Goal: Obtain resource: Download file/media

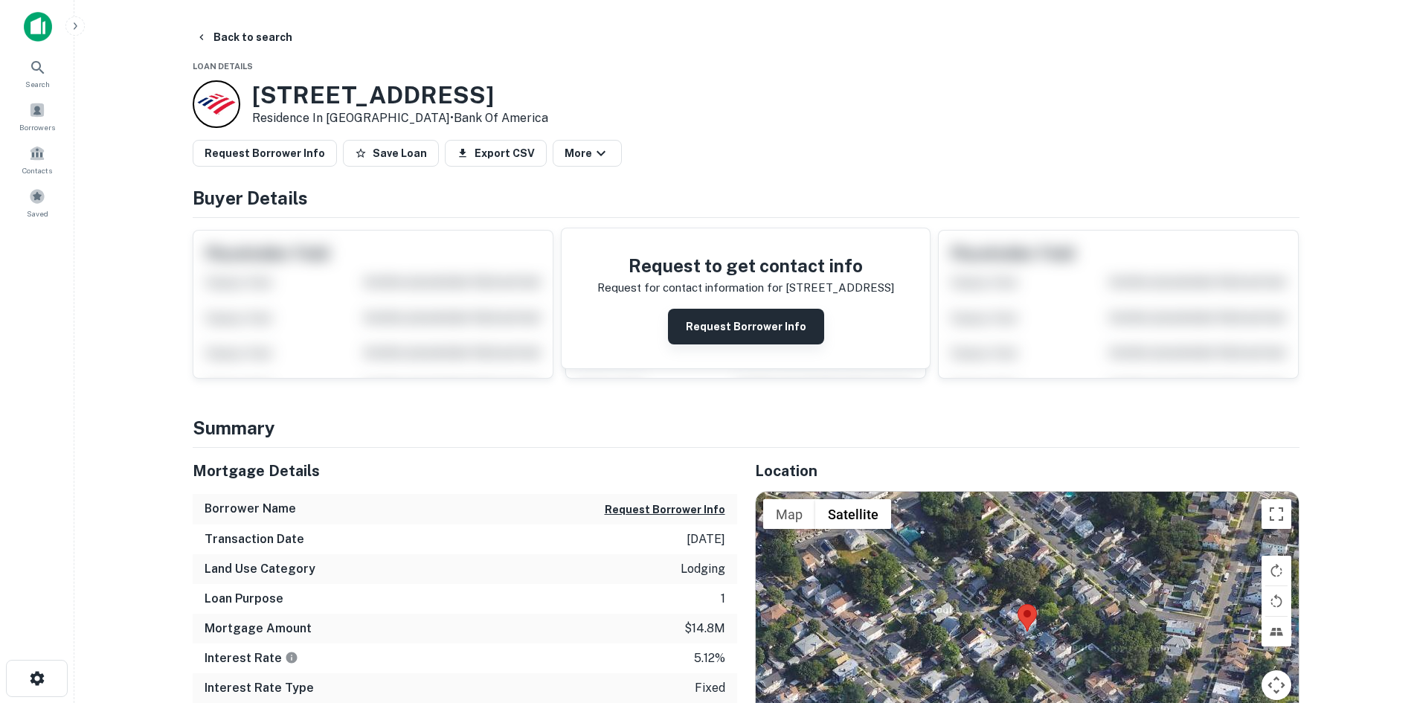
click at [771, 325] on button "Request Borrower Info" at bounding box center [746, 327] width 156 height 36
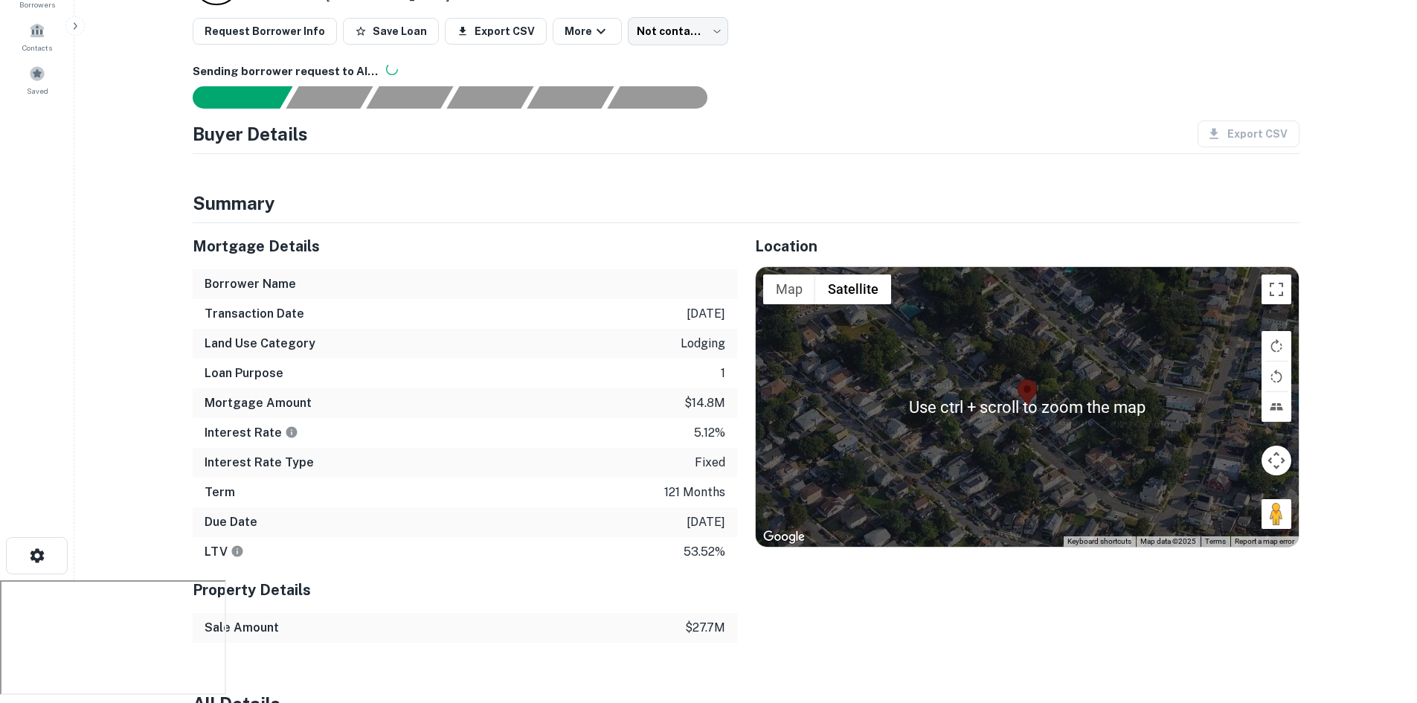
scroll to position [149, 0]
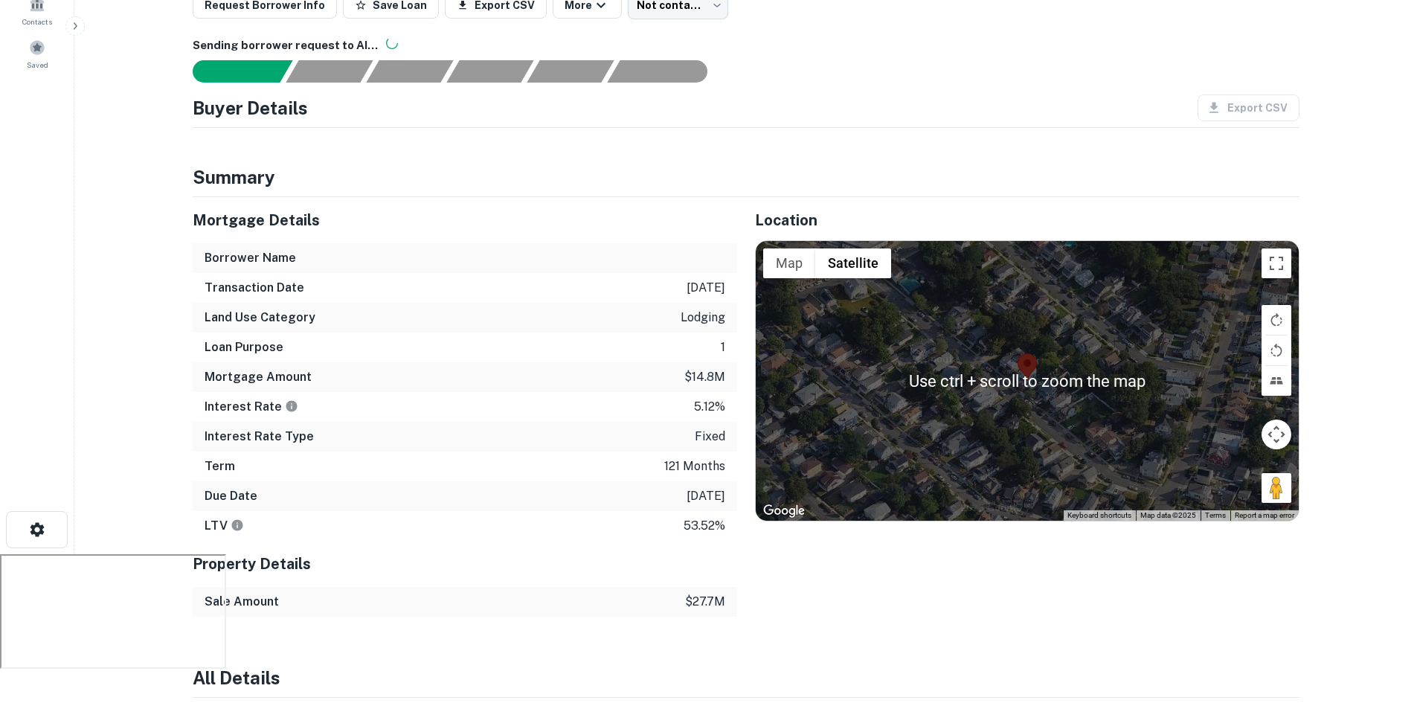
click at [991, 385] on div at bounding box center [1027, 381] width 543 height 280
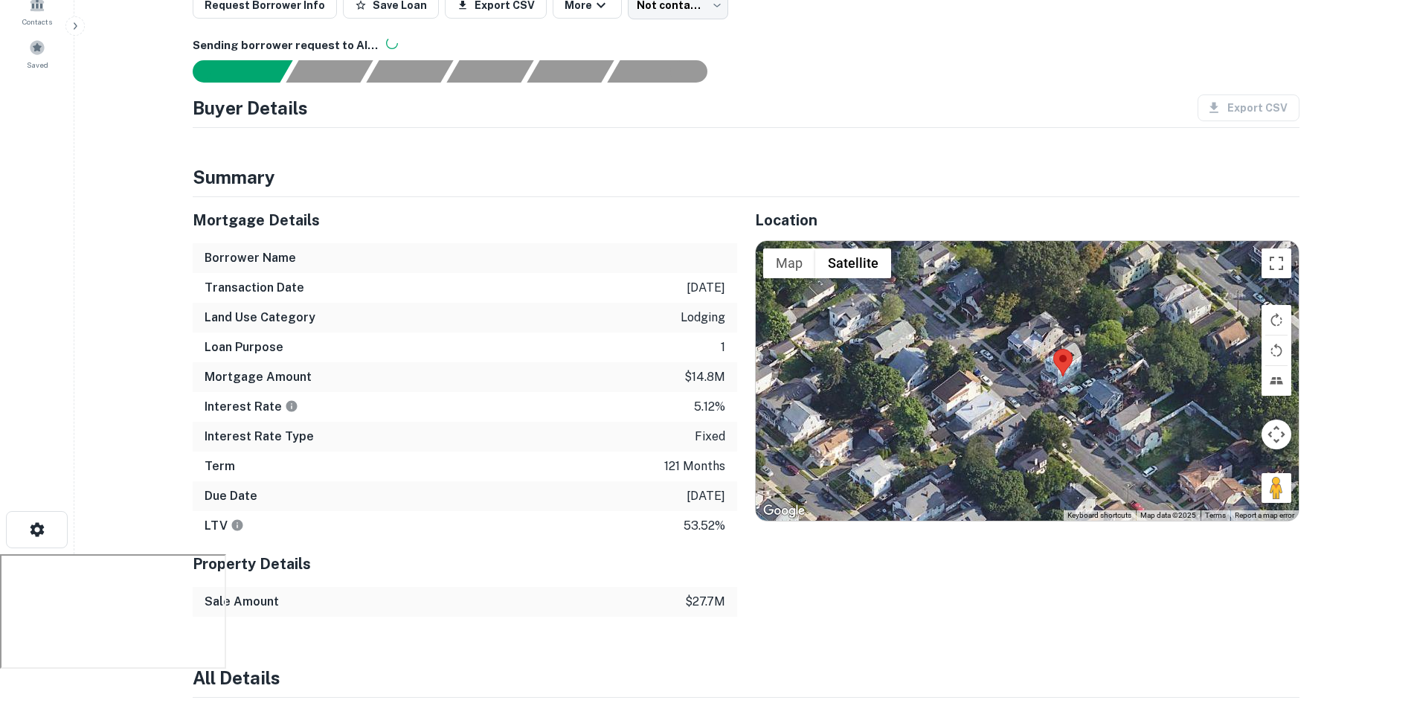
click at [1115, 360] on div at bounding box center [1027, 381] width 543 height 280
click at [1116, 359] on div at bounding box center [1027, 381] width 543 height 280
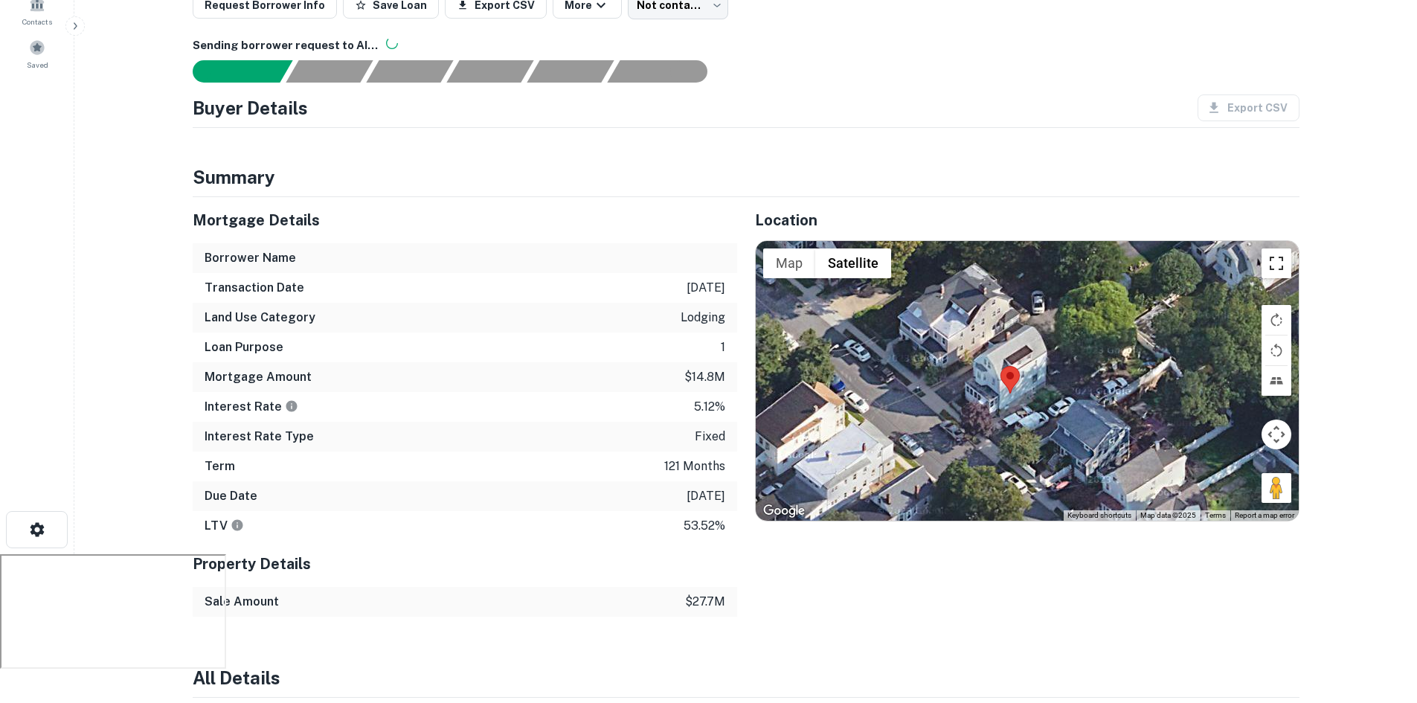
click at [1278, 253] on button "Toggle fullscreen view" at bounding box center [1277, 263] width 30 height 30
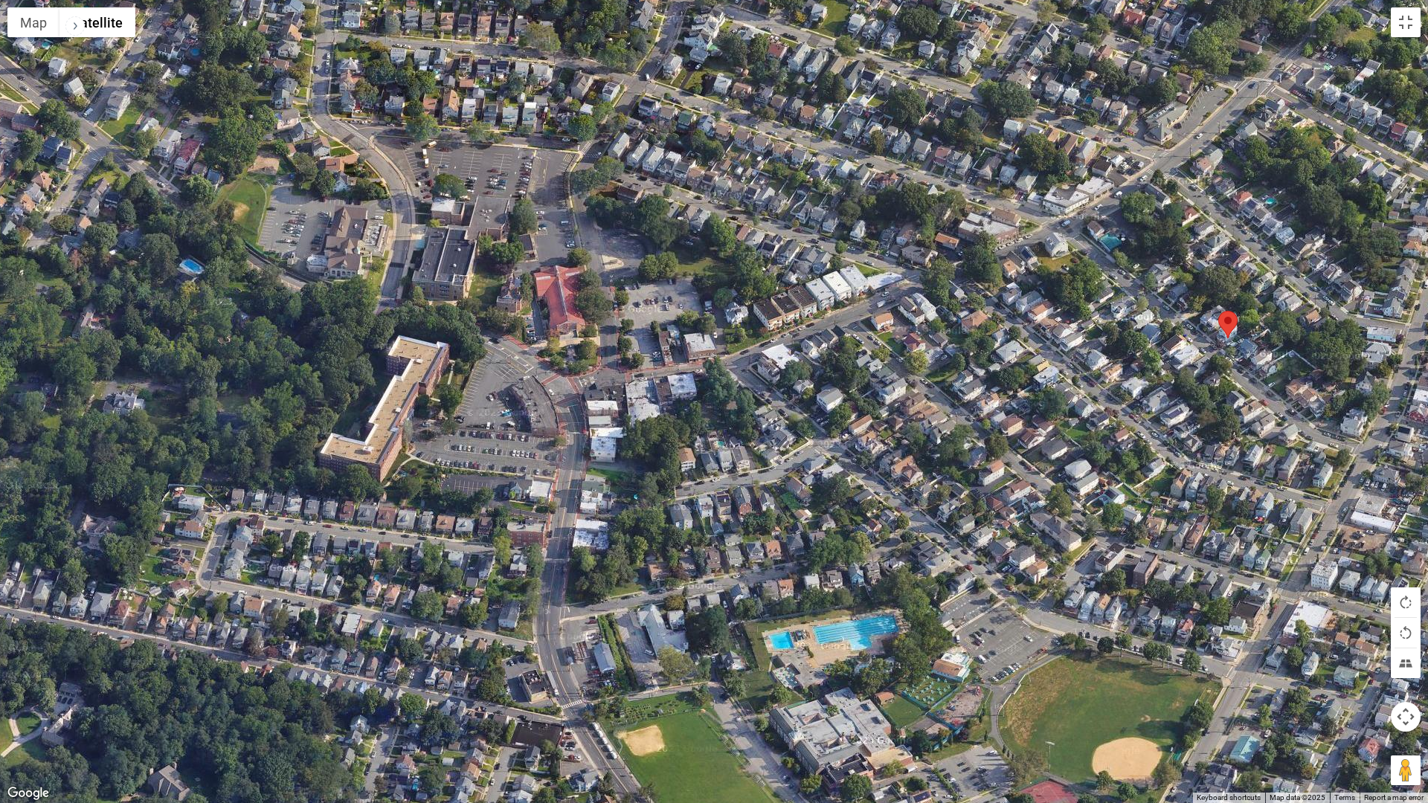
click at [573, 315] on div at bounding box center [714, 401] width 1428 height 803
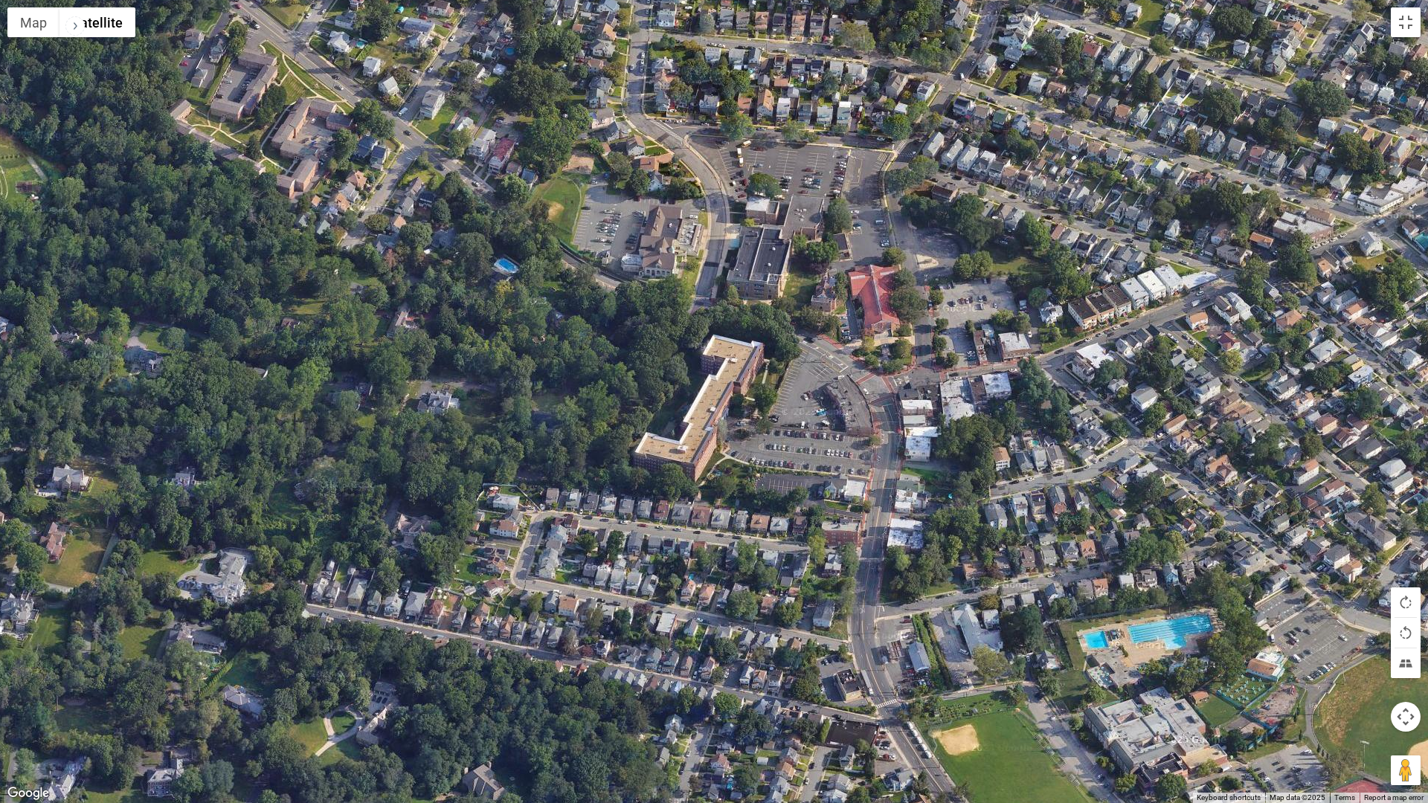
drag, startPoint x: 573, startPoint y: 315, endPoint x: 893, endPoint y: 314, distance: 319.8
click at [893, 314] on div at bounding box center [714, 401] width 1428 height 803
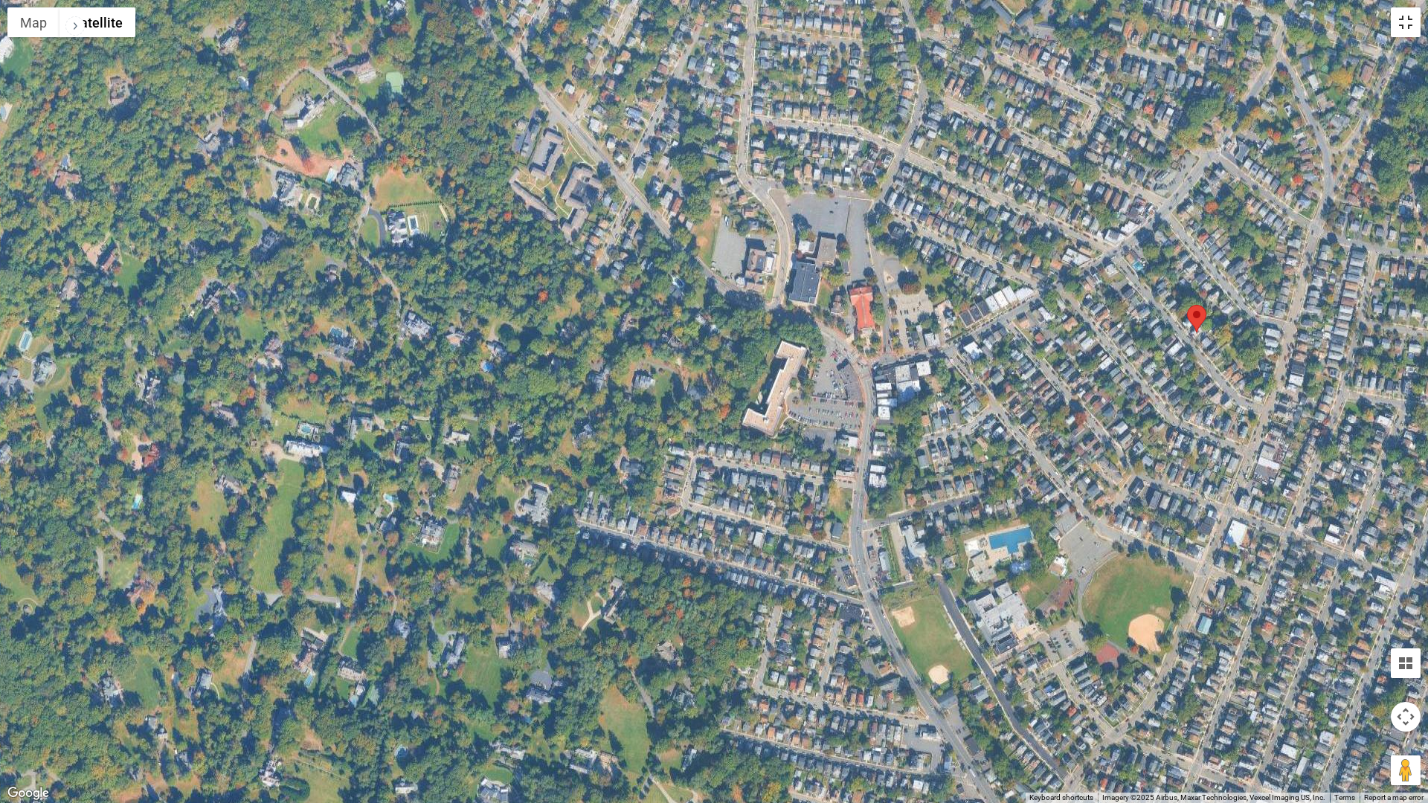
click at [1404, 25] on button "Toggle fullscreen view" at bounding box center [1406, 22] width 30 height 30
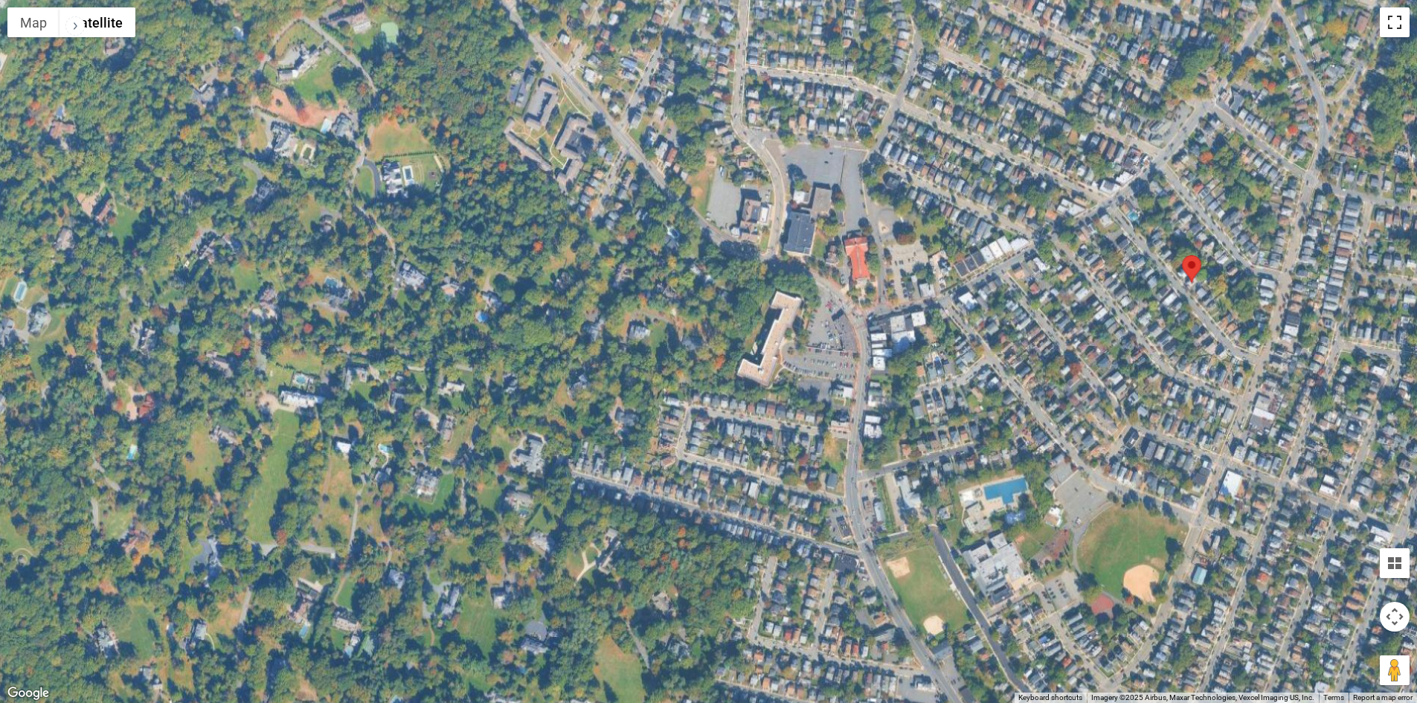
scroll to position [0, 0]
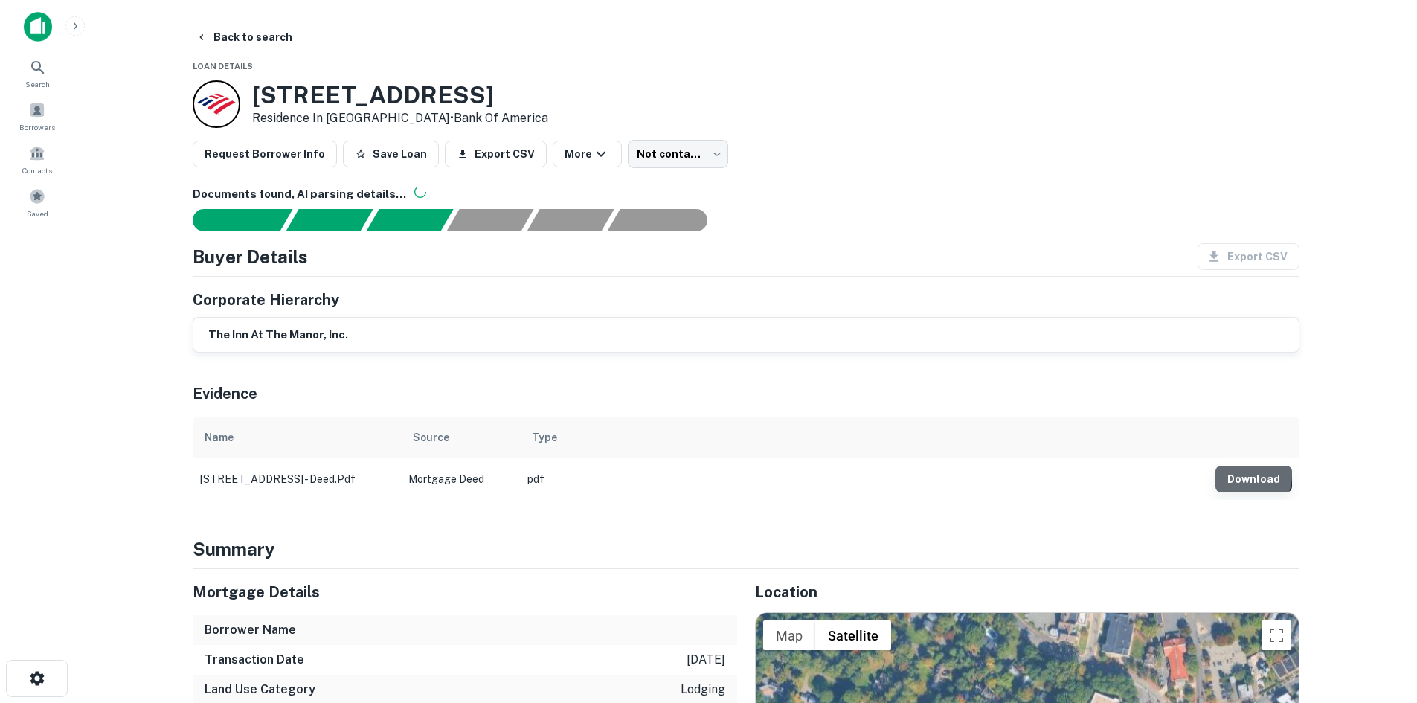
click at [1245, 475] on button "Download" at bounding box center [1253, 479] width 77 height 27
